Goal: Task Accomplishment & Management: Complete application form

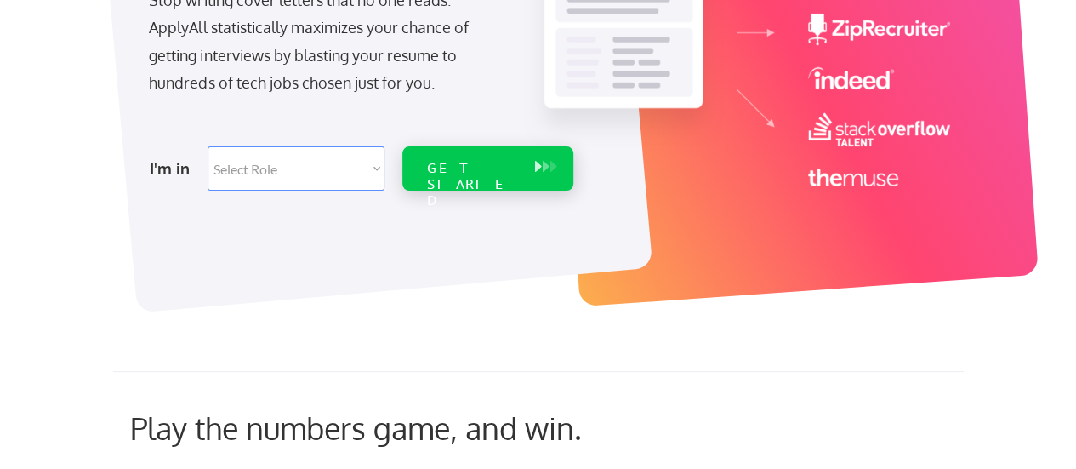
scroll to position [330, 0]
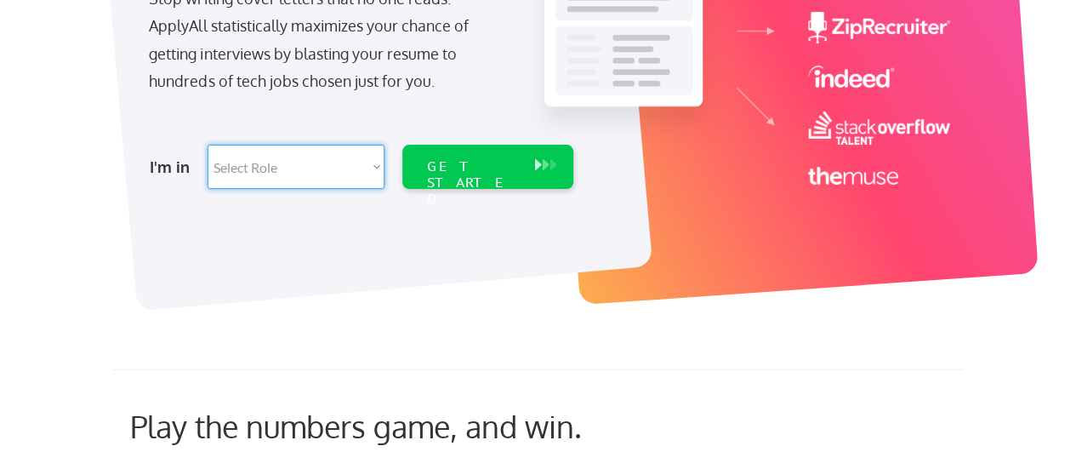
click at [327, 168] on select "Select Role Software Engineering Product Management Customer Success Sales UI/U…" at bounding box center [296, 167] width 177 height 44
select select ""engineering""
click at [208, 145] on select "Select Role Software Engineering Product Management Customer Success Sales UI/U…" at bounding box center [296, 167] width 177 height 44
select select ""engineering""
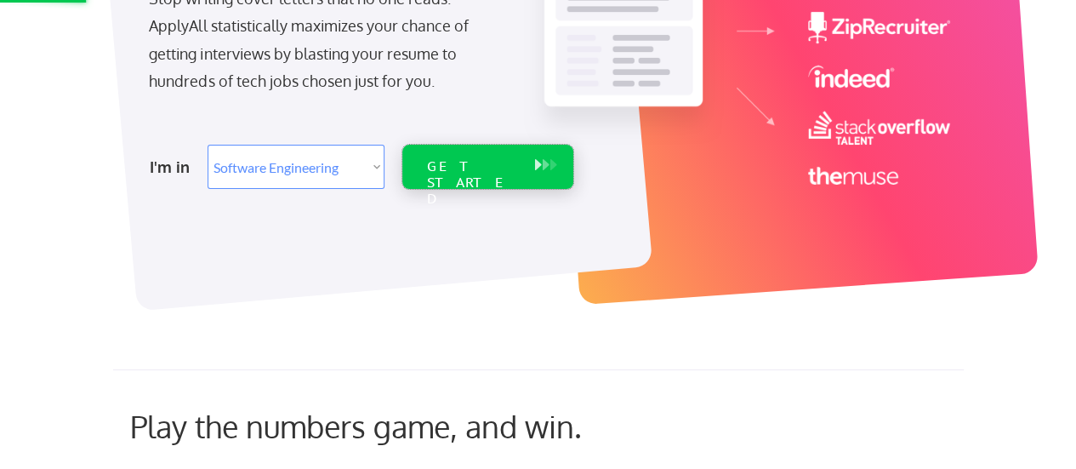
click at [486, 159] on div "GET STARTED" at bounding box center [471, 182] width 91 height 49
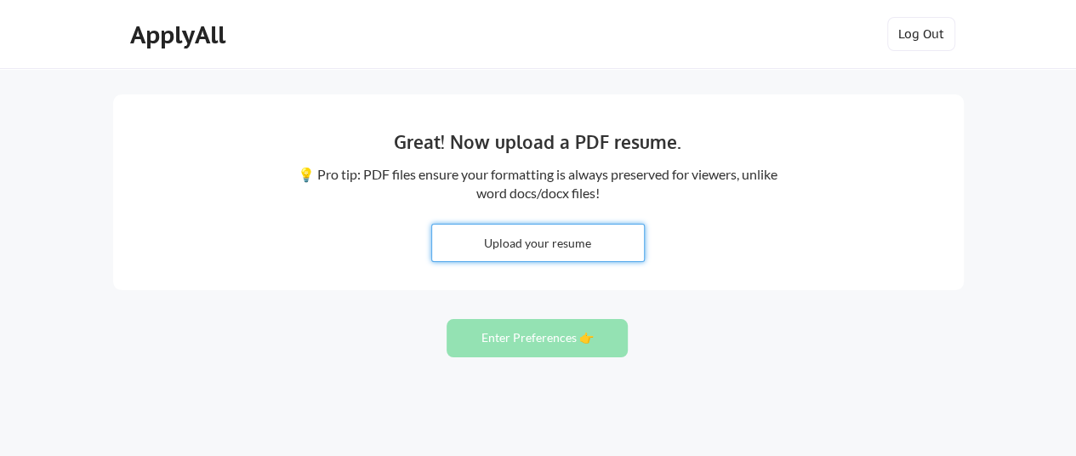
click at [497, 253] on input "file" at bounding box center [538, 243] width 212 height 37
type input "C:\fakepath\[PERSON_NAME] RESUME.docx"
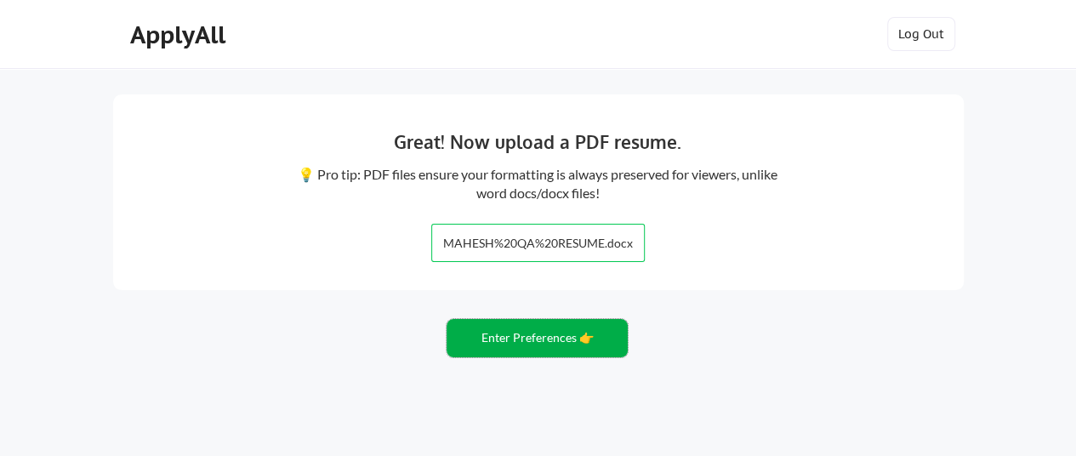
click at [548, 330] on button "Enter Preferences 👉" at bounding box center [536, 338] width 181 height 38
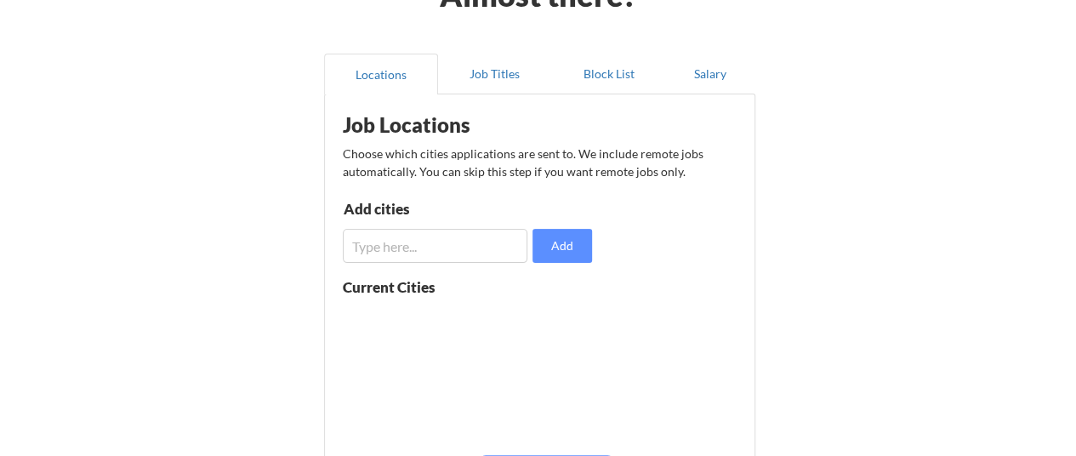
scroll to position [121, 0]
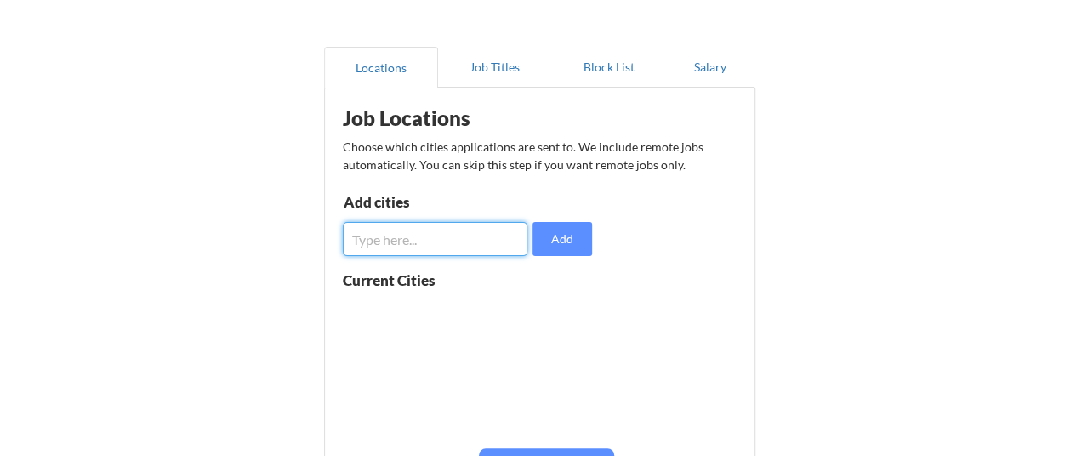
click at [452, 251] on input "input" at bounding box center [435, 239] width 185 height 34
type input "United states"
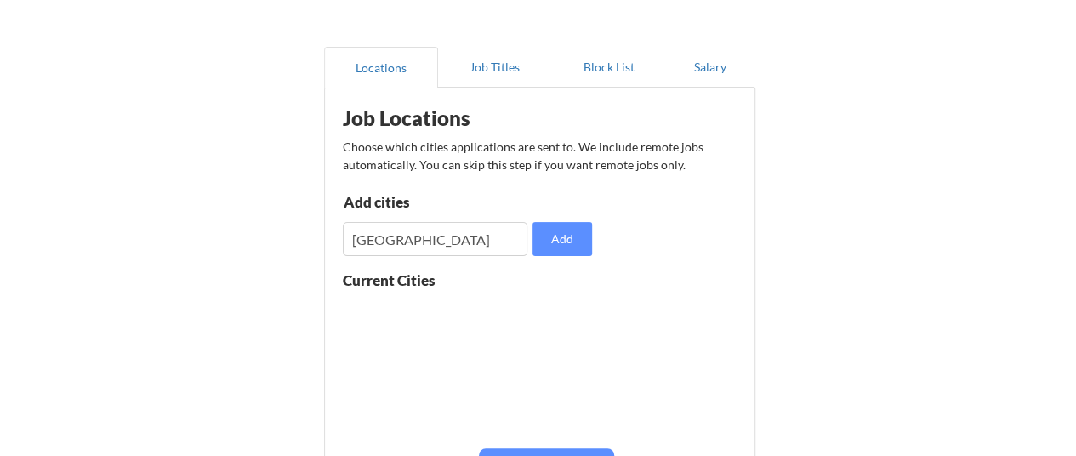
click at [582, 307] on div "Current Cities" at bounding box center [468, 357] width 250 height 169
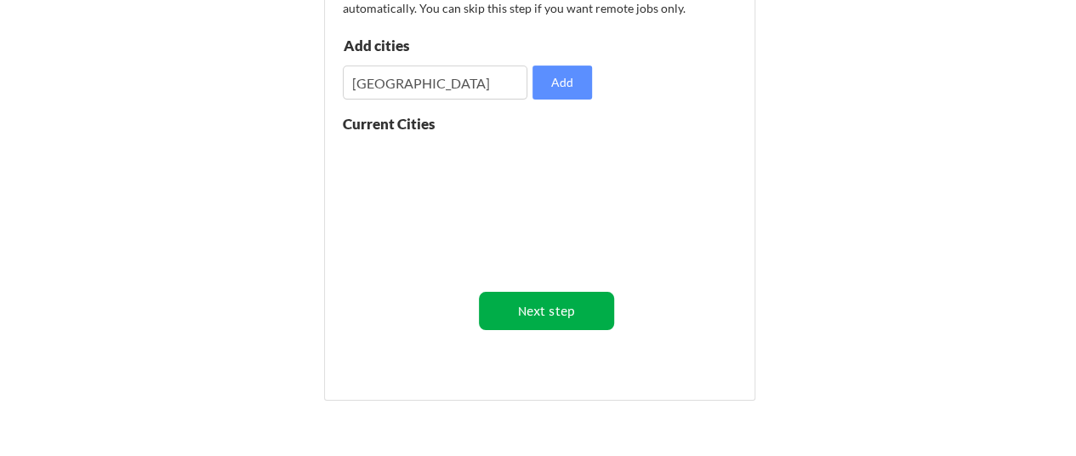
scroll to position [279, 0]
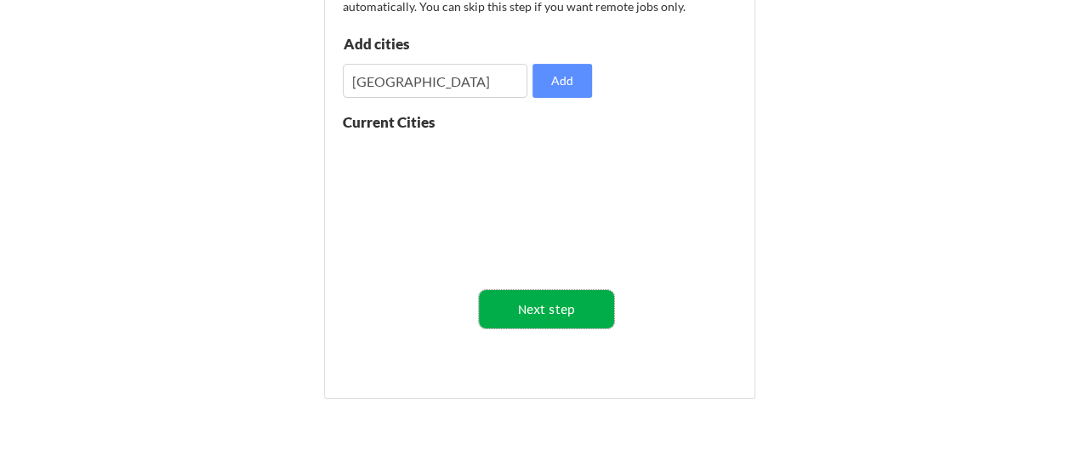
click at [560, 305] on button "Next step" at bounding box center [546, 309] width 135 height 38
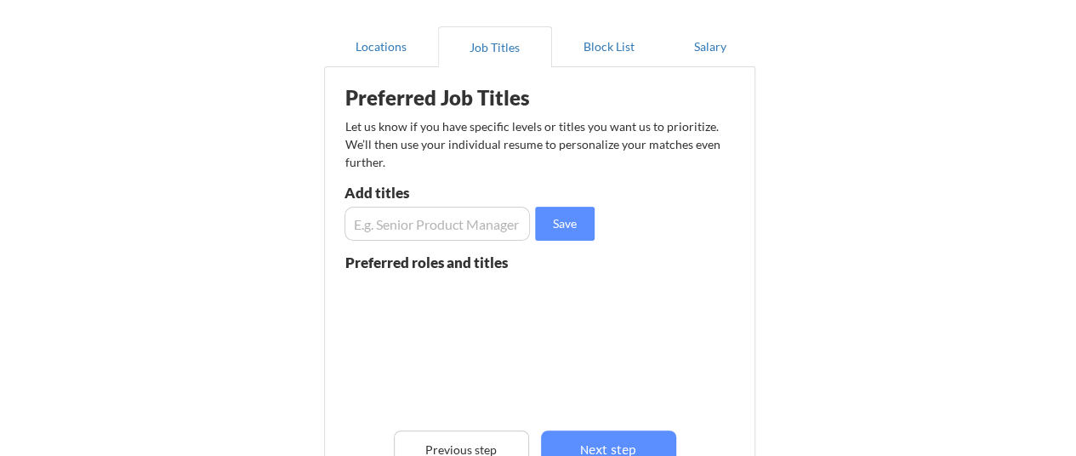
scroll to position [140, 0]
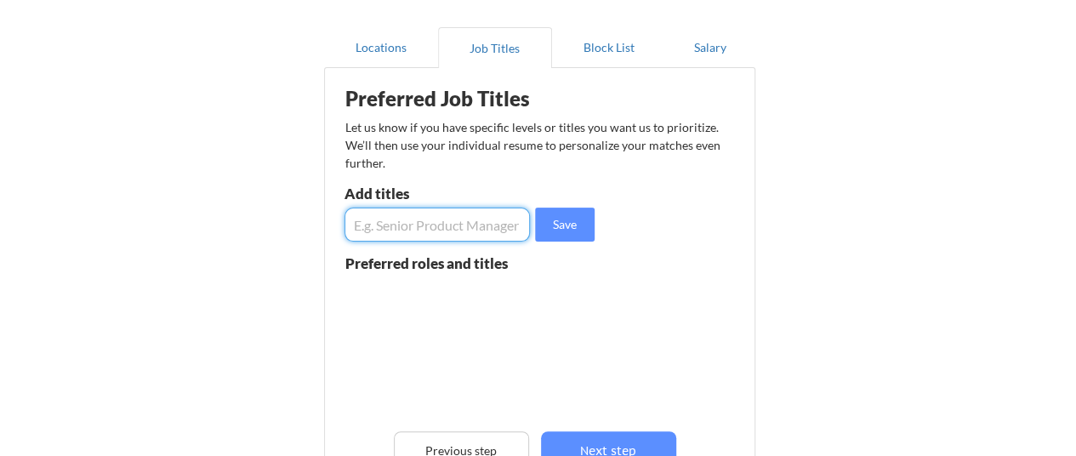
click at [453, 237] on input "input" at bounding box center [437, 225] width 186 height 34
click at [360, 229] on input "input" at bounding box center [437, 225] width 186 height 34
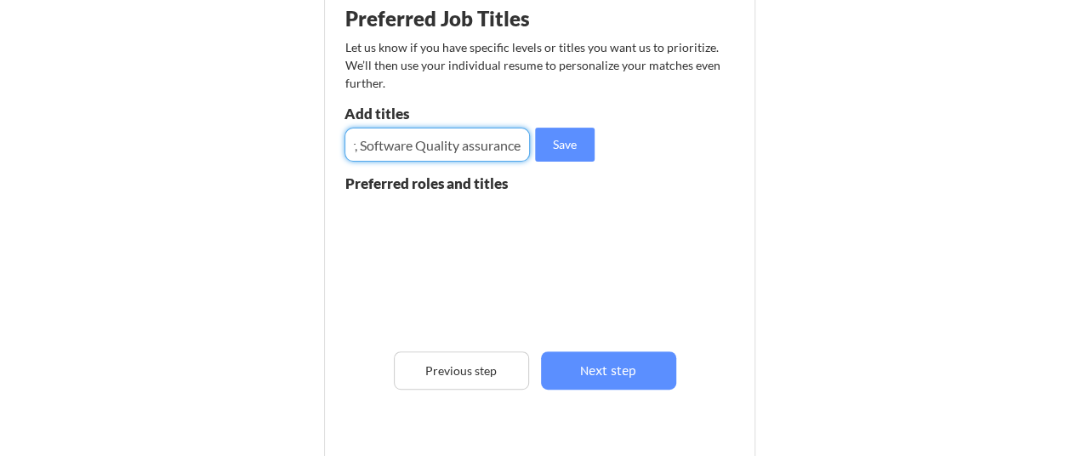
scroll to position [269, 0]
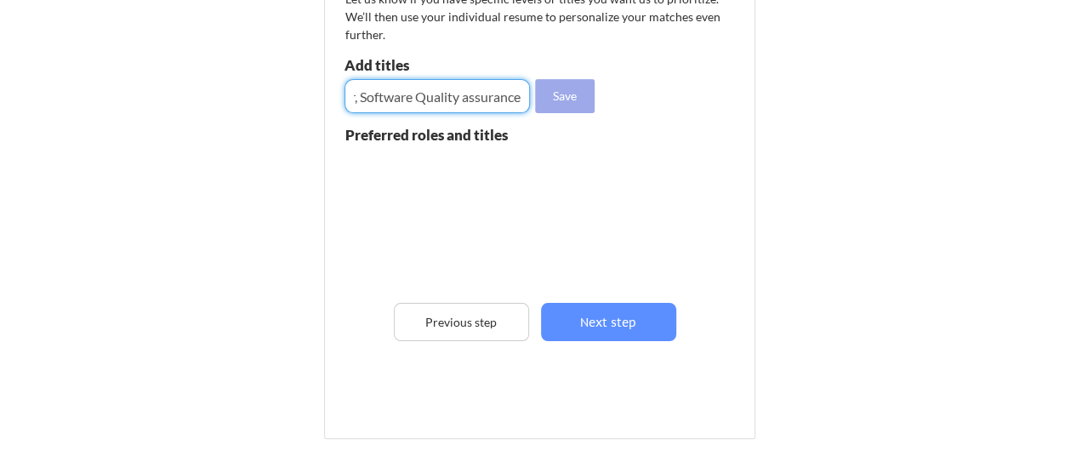
type input "QA, Manual testing, Automation testing, QA Analyst, Test Engineer, Software Qua…"
click at [574, 84] on button "Save" at bounding box center [565, 96] width 60 height 34
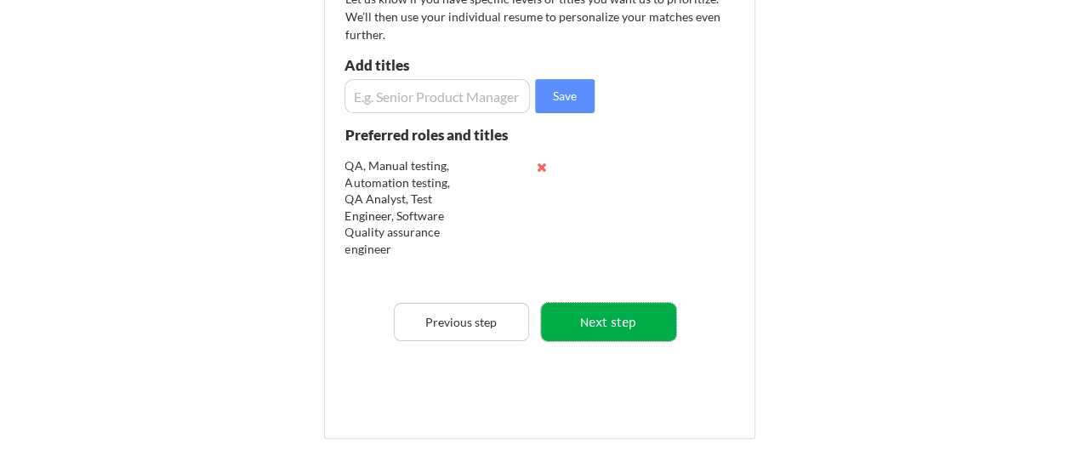
click at [606, 330] on button "Next step" at bounding box center [608, 322] width 135 height 38
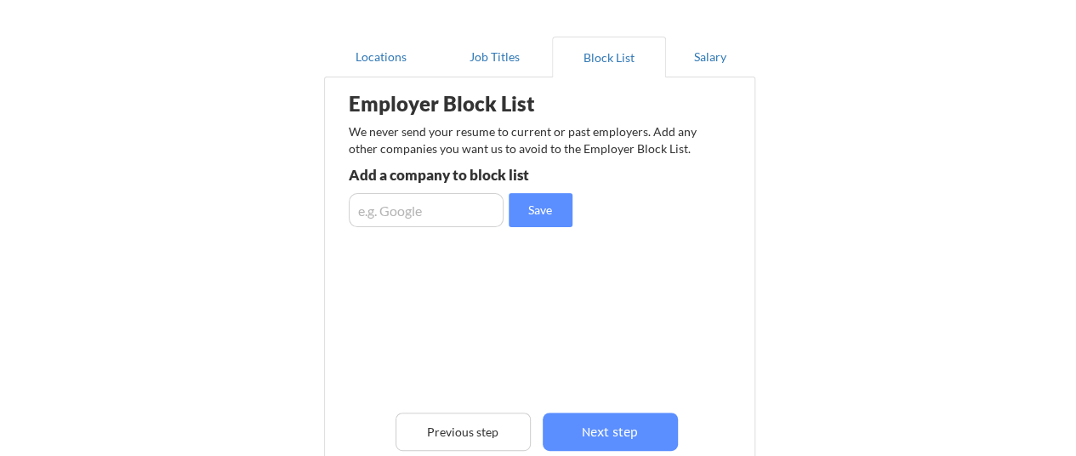
scroll to position [165, 0]
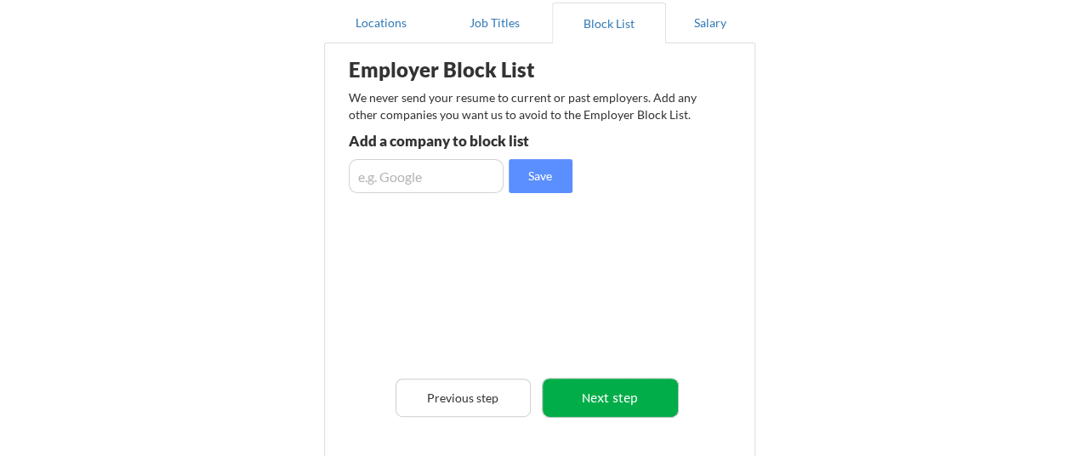
click at [602, 388] on button "Next step" at bounding box center [610, 397] width 135 height 38
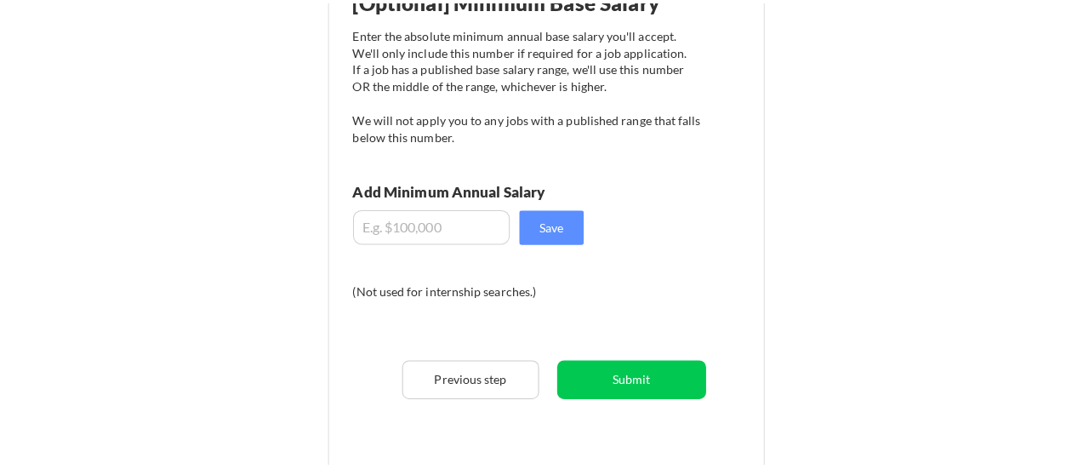
scroll to position [266, 0]
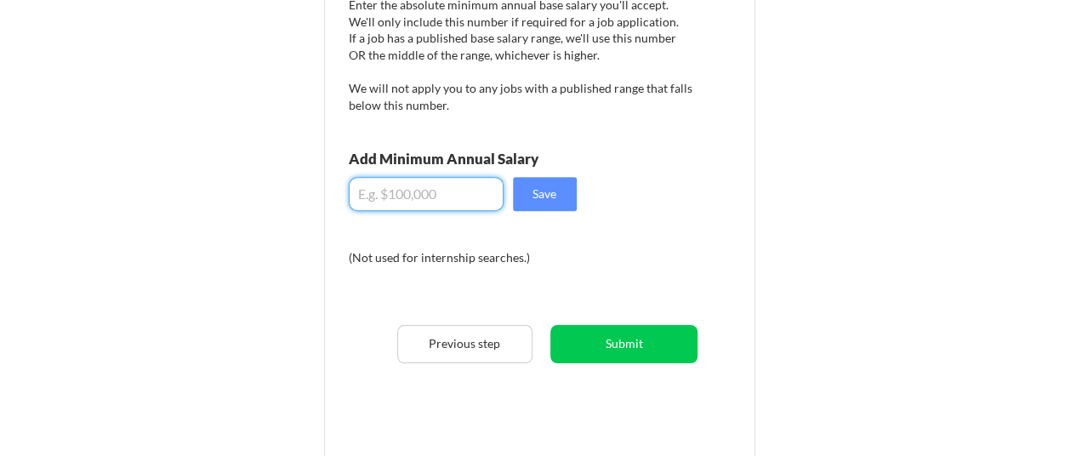
click at [431, 188] on input "input" at bounding box center [426, 194] width 155 height 34
type input "$100,000"
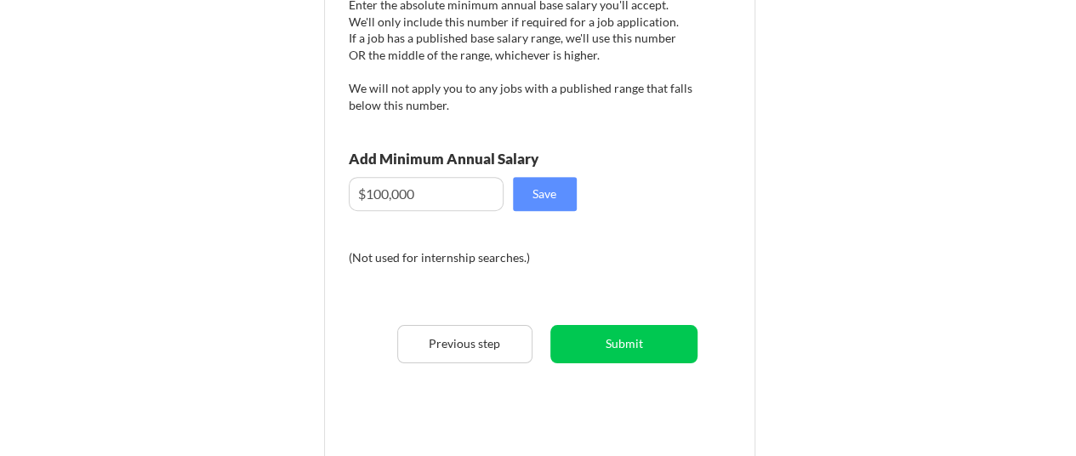
click at [614, 287] on div "[Optional] Minimum Base Salary Enter the absolute minimum annual base salary yo…" at bounding box center [543, 194] width 420 height 486
click at [398, 202] on input "input" at bounding box center [426, 194] width 155 height 34
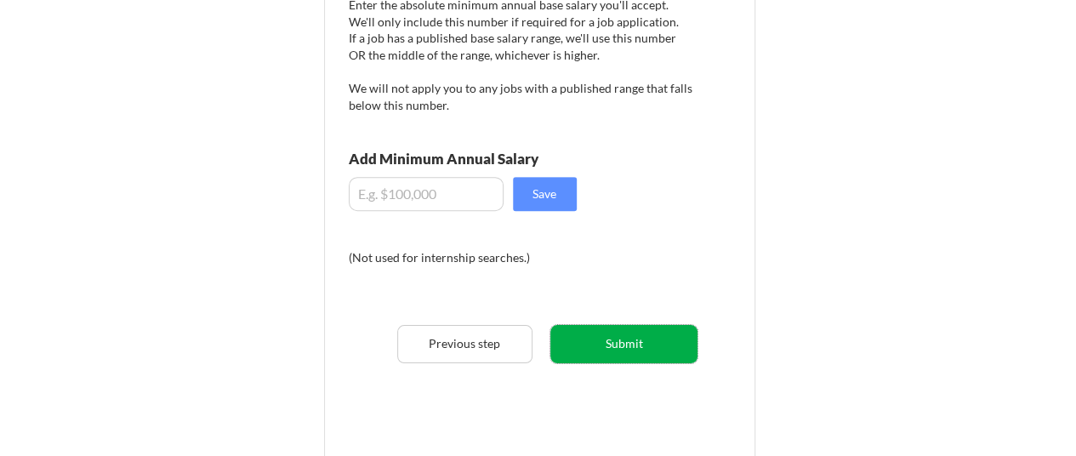
click at [613, 350] on button "Submit" at bounding box center [623, 344] width 147 height 38
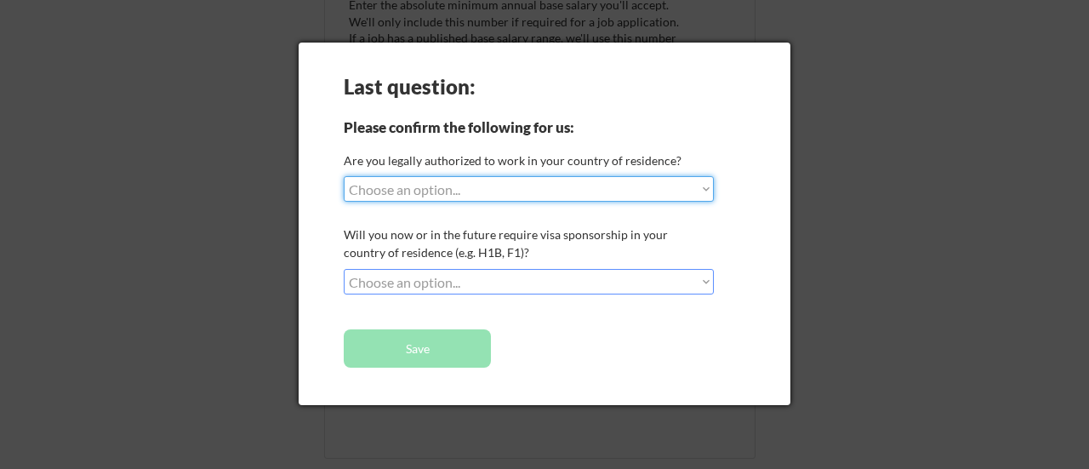
click at [548, 178] on select "Choose an option... Yes, I am a US Citizen Yes, I am a Canadian Citizen Yes, I …" at bounding box center [529, 189] width 370 height 26
select select ""yes__i_am_here_on_a_visa__h1b__opt__etc__""
click at [344, 176] on select "Choose an option... Yes, I am a US Citizen Yes, I am a Canadian Citizen Yes, I …" at bounding box center [529, 189] width 370 height 26
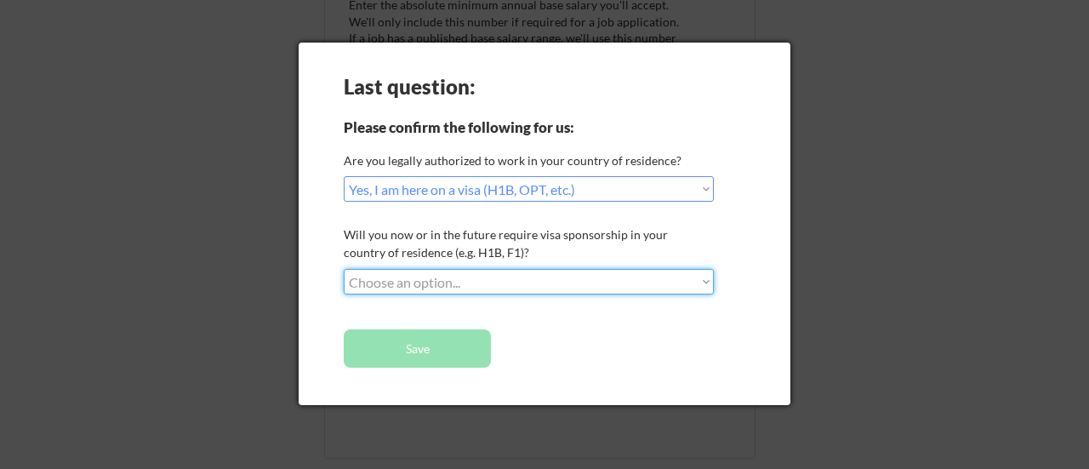
click at [499, 281] on select "Choose an option... No, I will not need sponsorship Yes, I will need sponsorship" at bounding box center [529, 282] width 370 height 26
select select ""yes__i_will_need_sponsorship""
click at [344, 269] on select "Choose an option... No, I will not need sponsorship Yes, I will need sponsorship" at bounding box center [529, 282] width 370 height 26
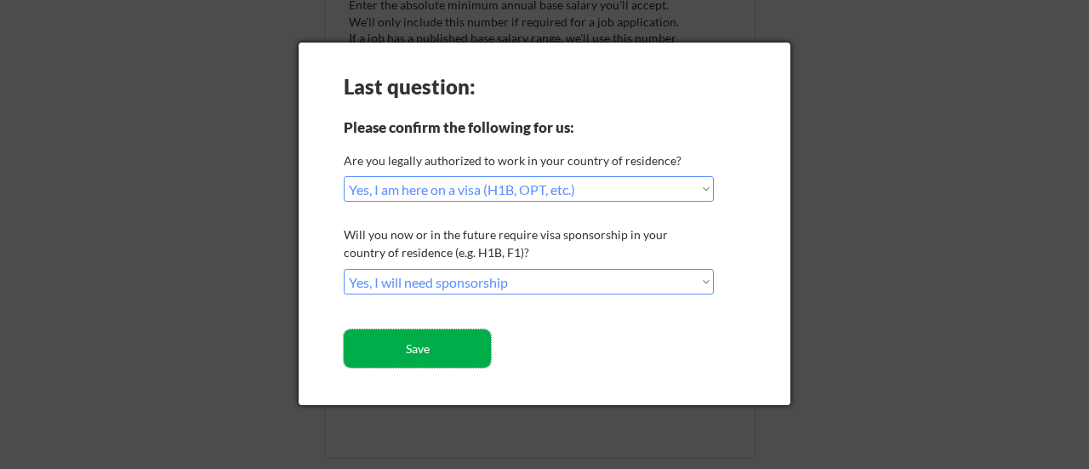
click at [463, 348] on button "Save" at bounding box center [417, 348] width 147 height 38
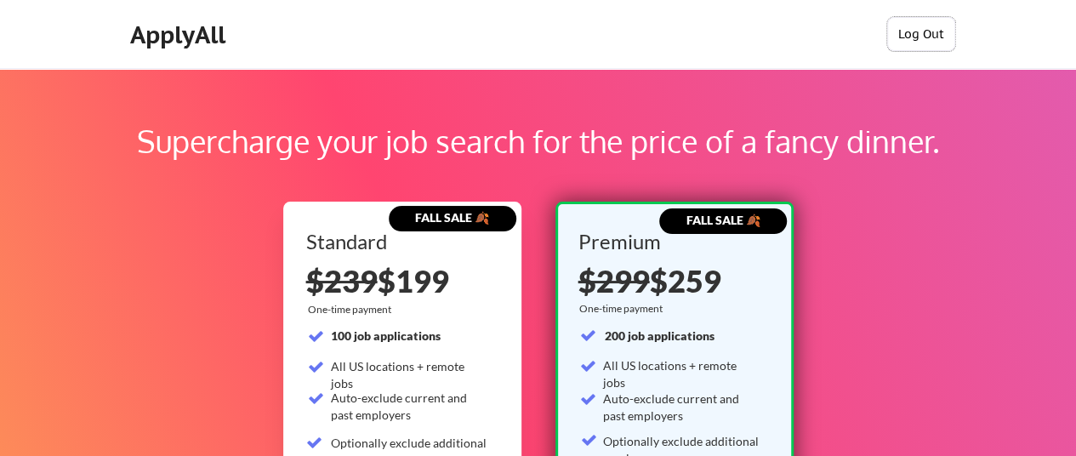
click at [917, 34] on button "Log Out" at bounding box center [921, 34] width 68 height 34
